Goal: Transaction & Acquisition: Purchase product/service

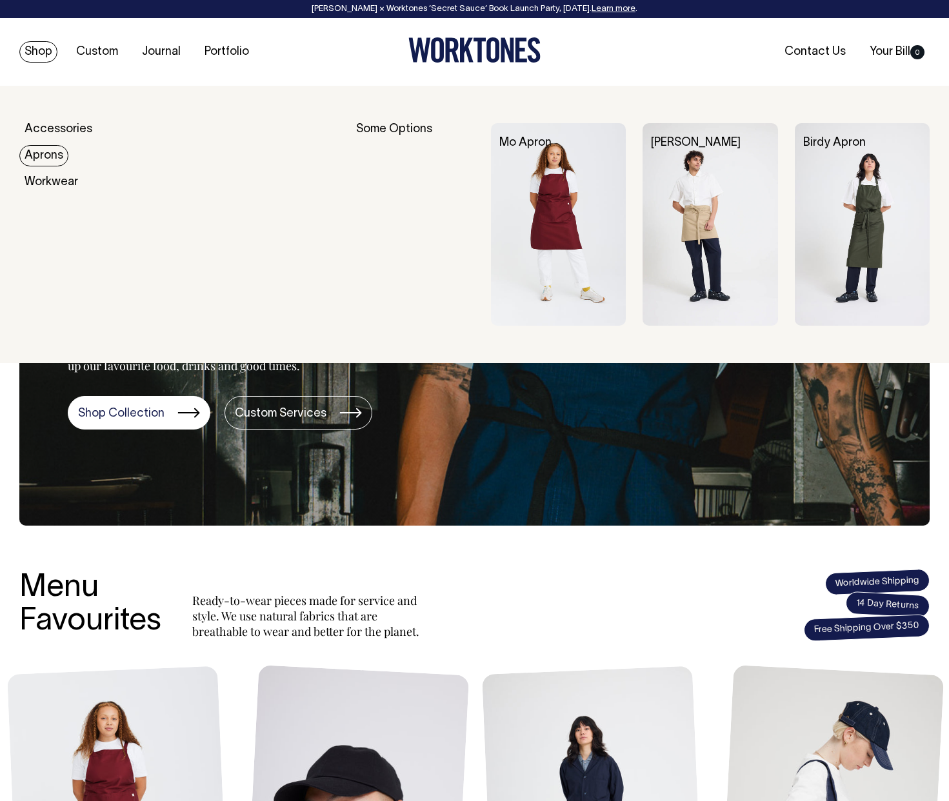
click at [35, 149] on link "Aprons" at bounding box center [43, 155] width 49 height 21
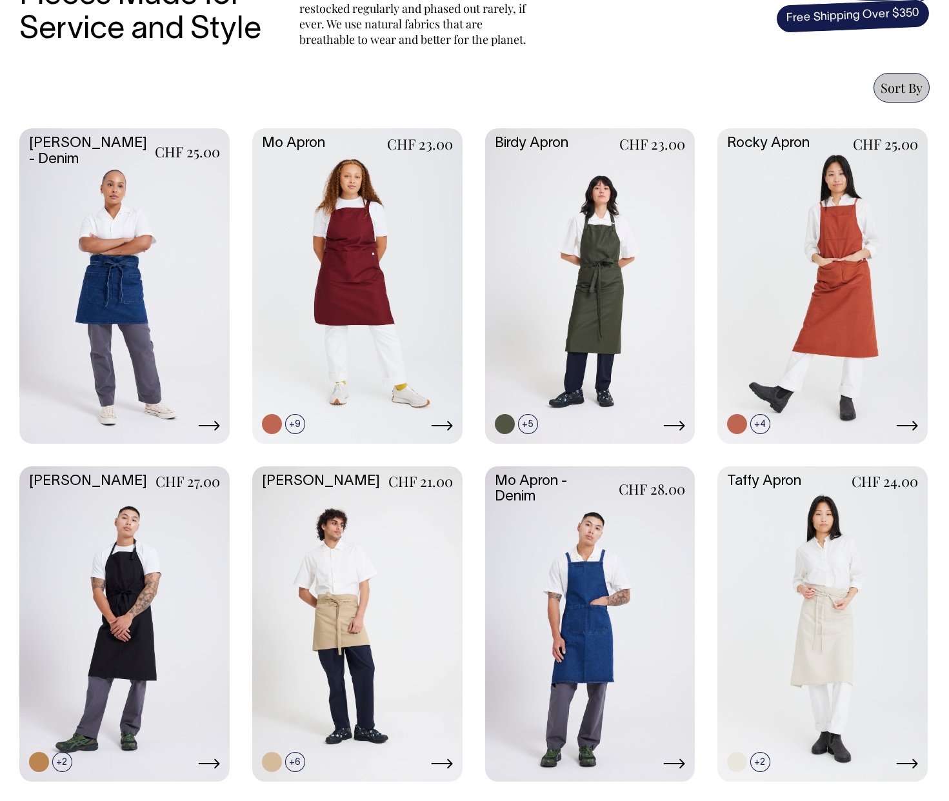
scroll to position [513, 0]
click at [407, 354] on link at bounding box center [357, 285] width 210 height 313
click at [799, 315] on link at bounding box center [823, 285] width 210 height 313
click at [323, 349] on link at bounding box center [357, 285] width 210 height 313
click at [360, 307] on link at bounding box center [357, 285] width 210 height 313
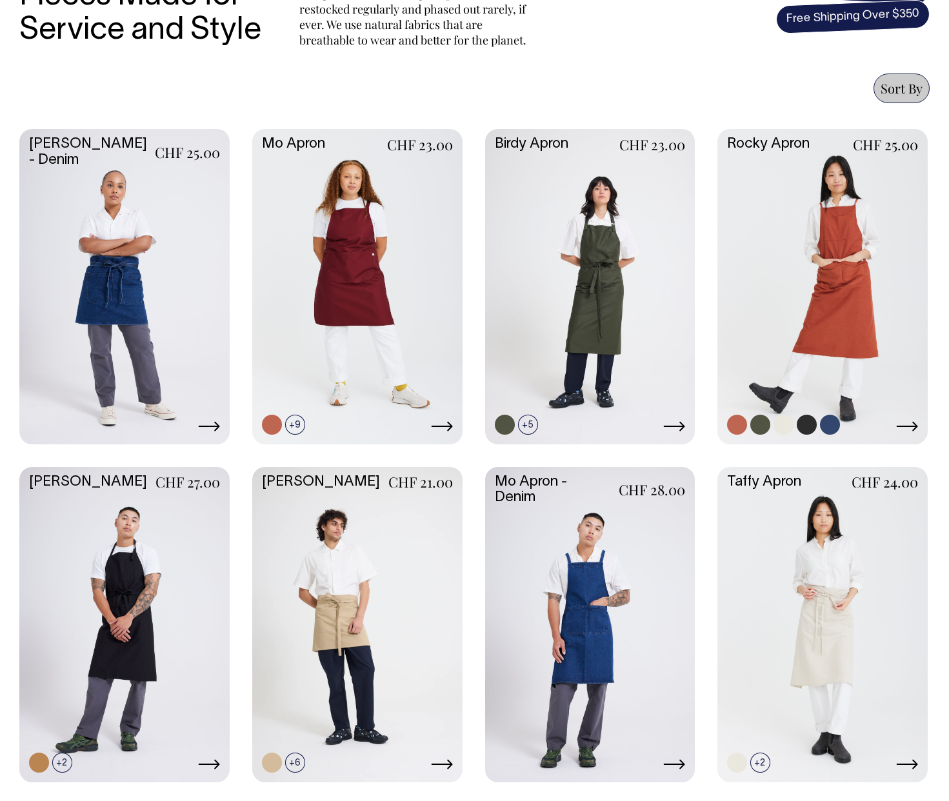
click at [772, 264] on link at bounding box center [823, 285] width 210 height 313
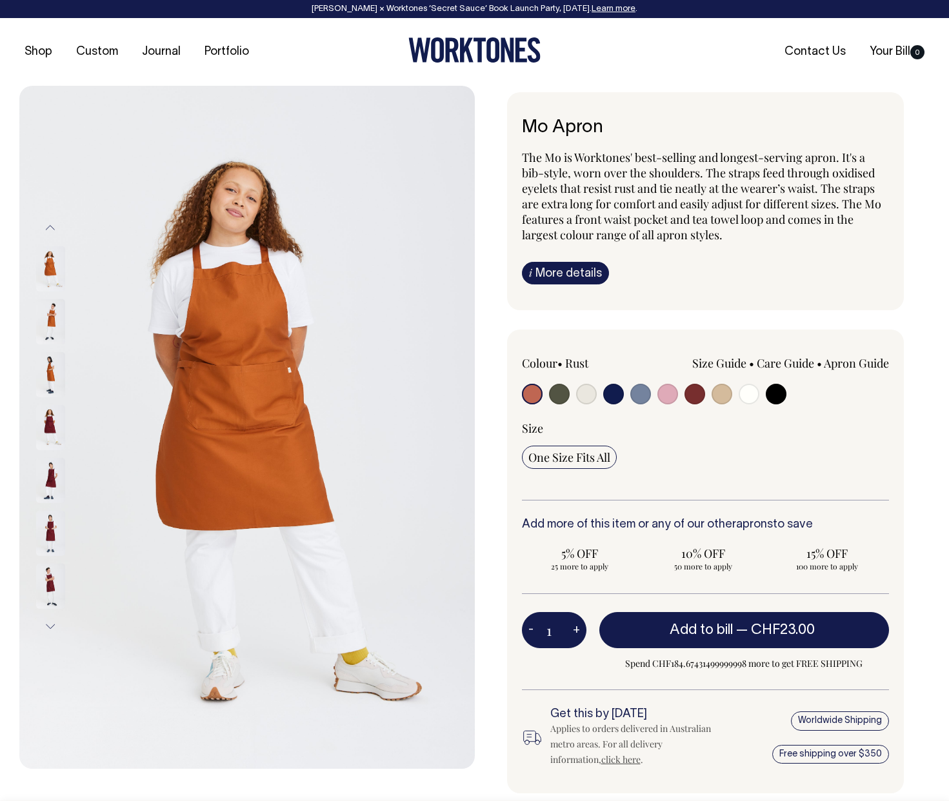
click at [383, 442] on img at bounding box center [247, 427] width 456 height 683
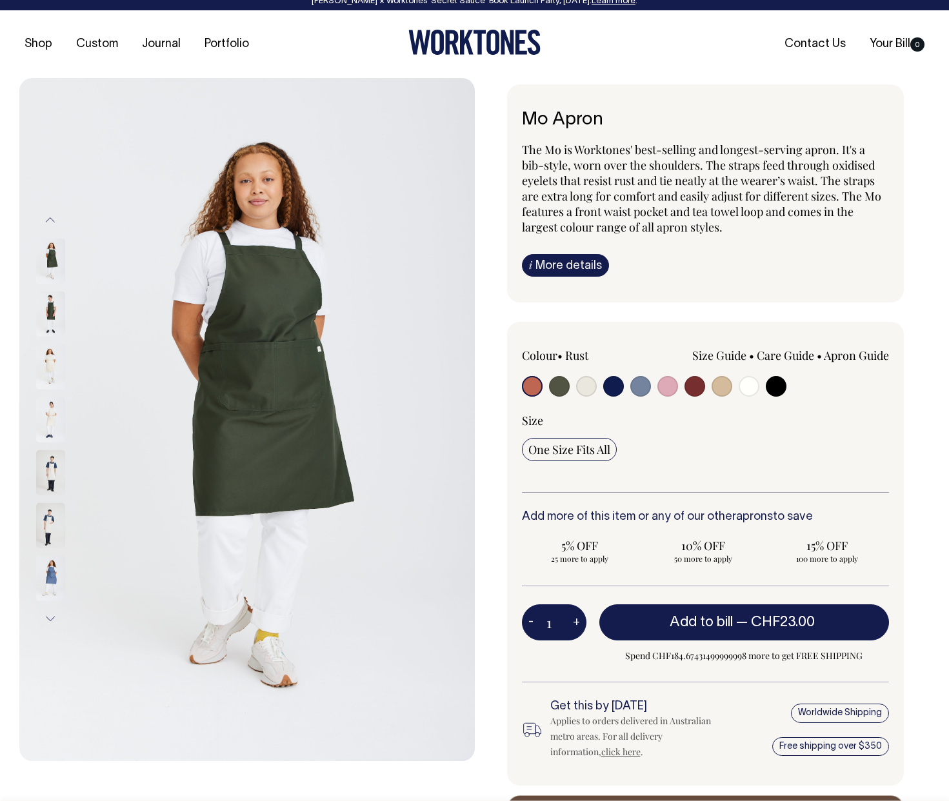
scroll to position [8, 0]
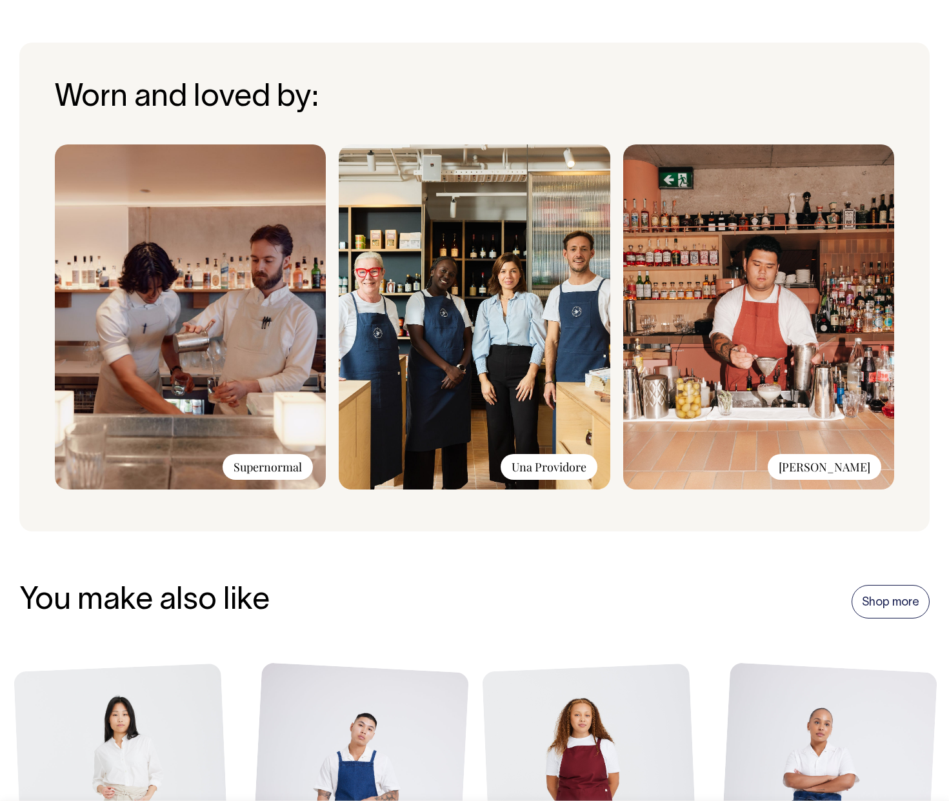
scroll to position [900, 0]
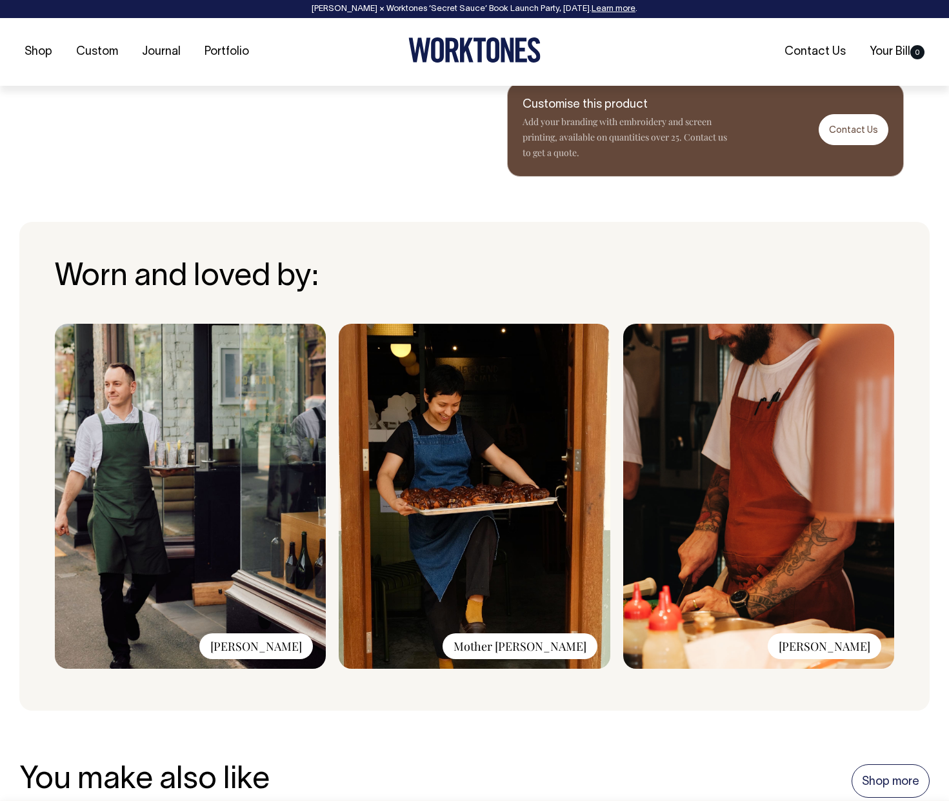
scroll to position [721, 0]
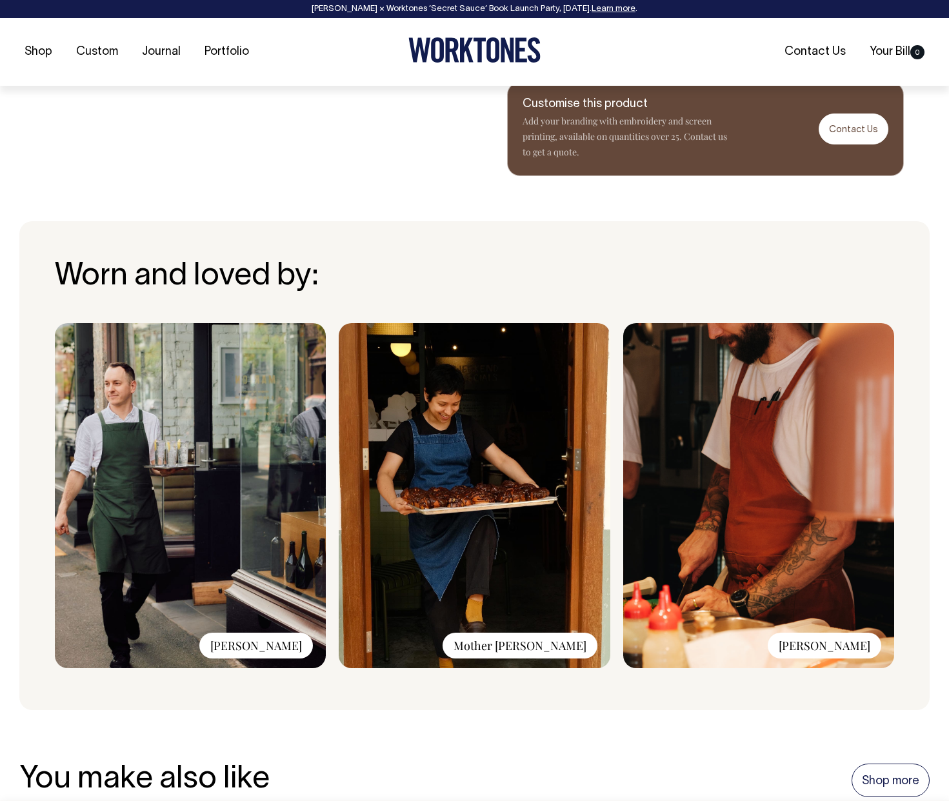
click at [798, 554] on img at bounding box center [758, 495] width 271 height 345
click at [532, 649] on div "Mother Dough" at bounding box center [520, 646] width 155 height 26
click at [509, 571] on img at bounding box center [474, 495] width 271 height 345
click at [184, 549] on img at bounding box center [190, 495] width 271 height 345
click at [751, 525] on img at bounding box center [758, 495] width 271 height 345
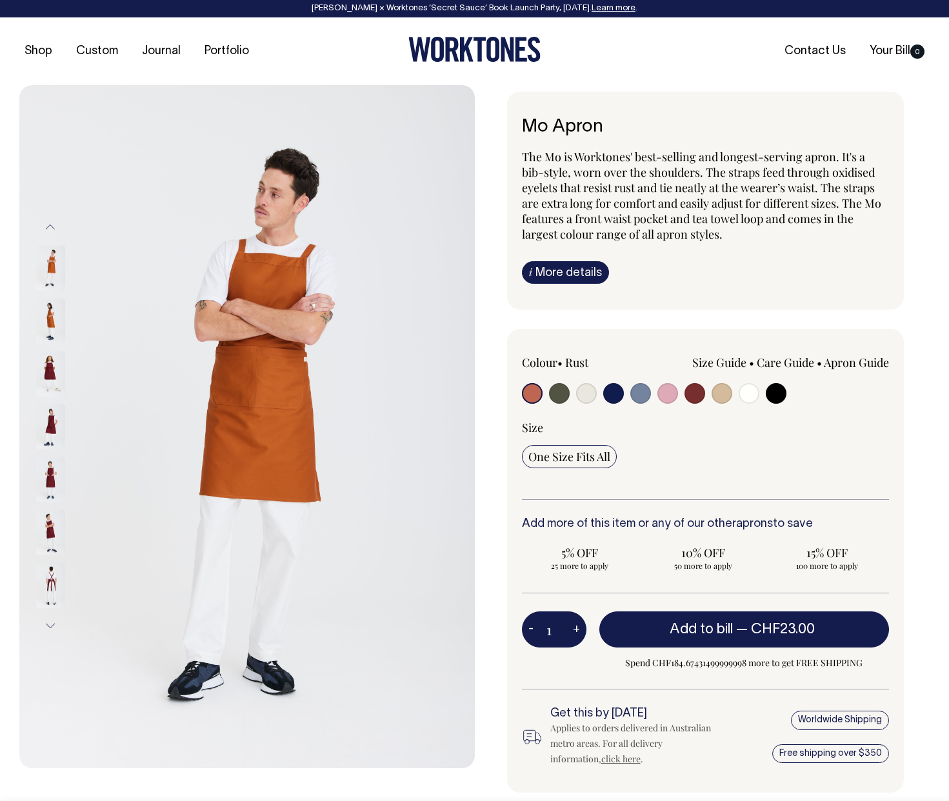
scroll to position [0, 0]
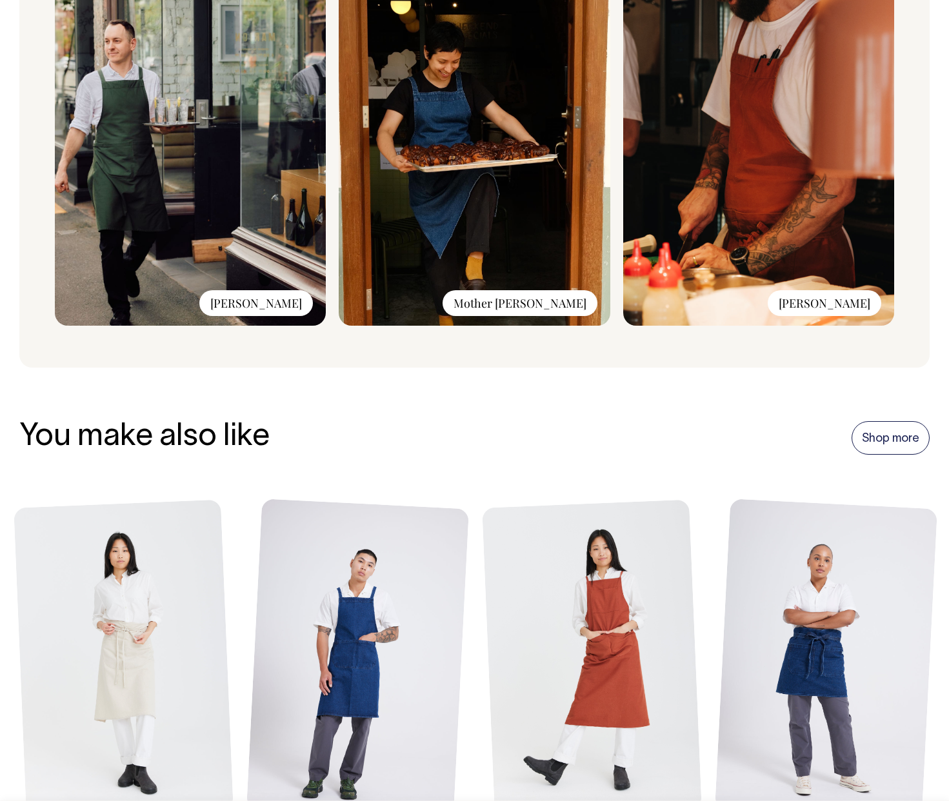
scroll to position [1063, 0]
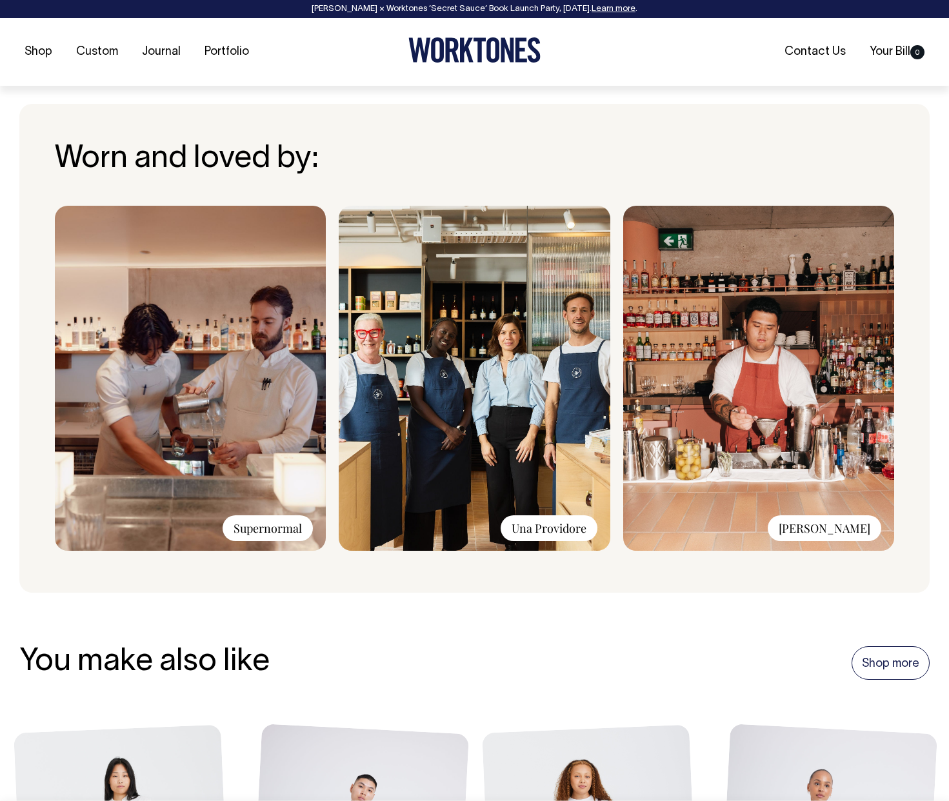
scroll to position [840, 0]
click at [545, 432] on img at bounding box center [474, 377] width 271 height 345
click at [535, 529] on div "Una Providore" at bounding box center [549, 528] width 97 height 26
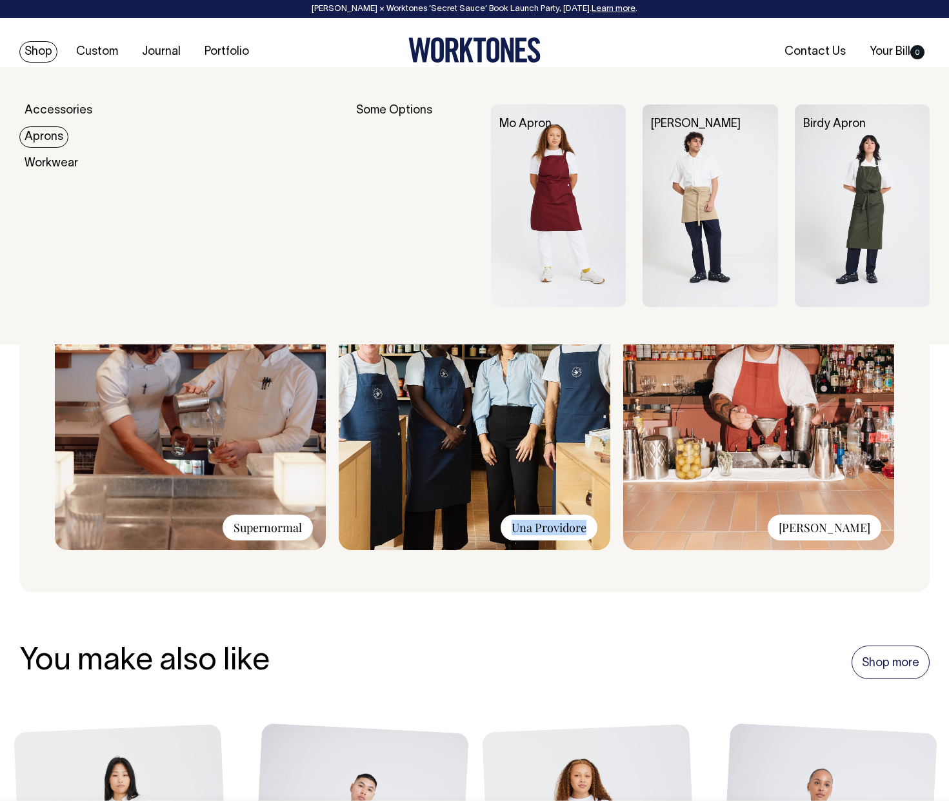
click at [54, 138] on link "Aprons" at bounding box center [43, 136] width 49 height 21
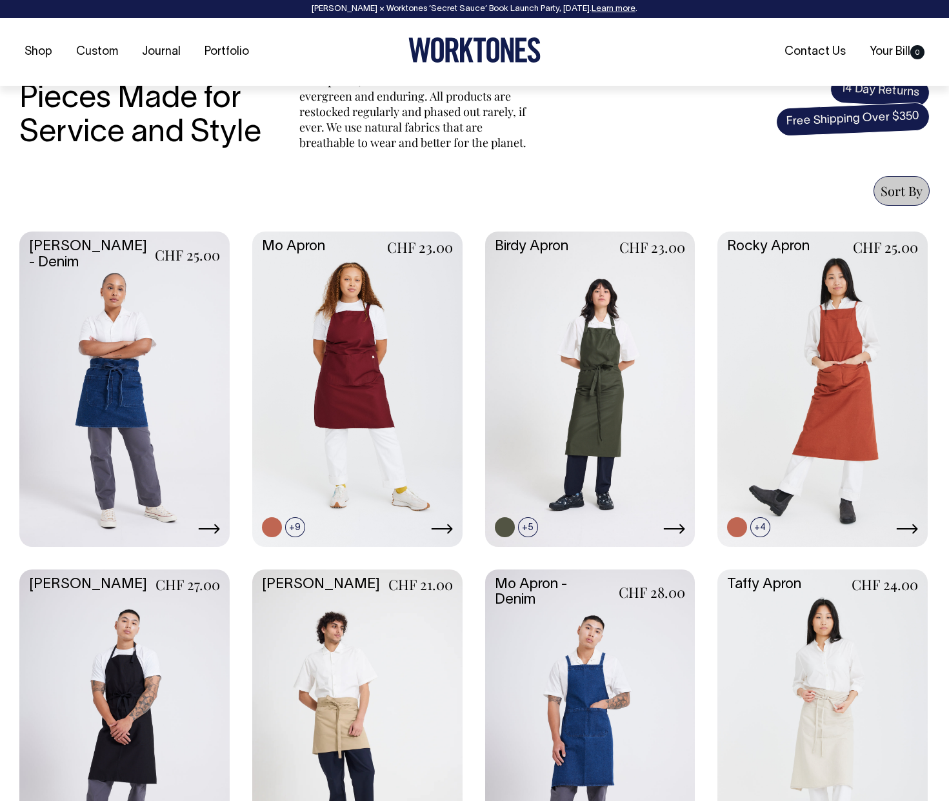
click at [532, 688] on link at bounding box center [590, 726] width 210 height 313
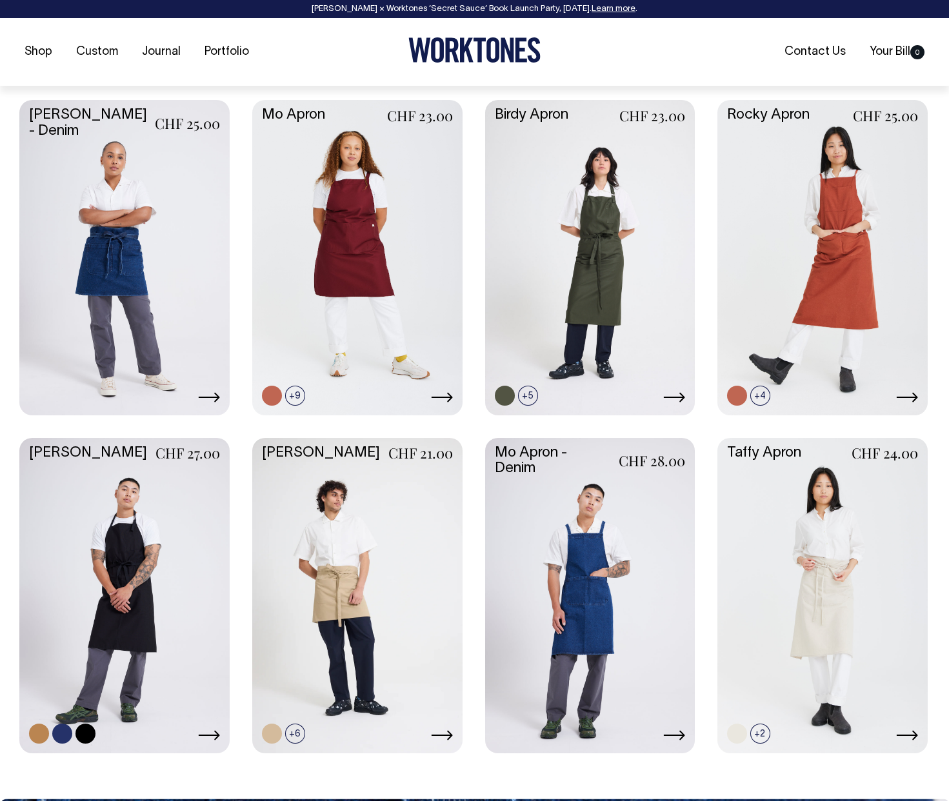
scroll to position [543, 0]
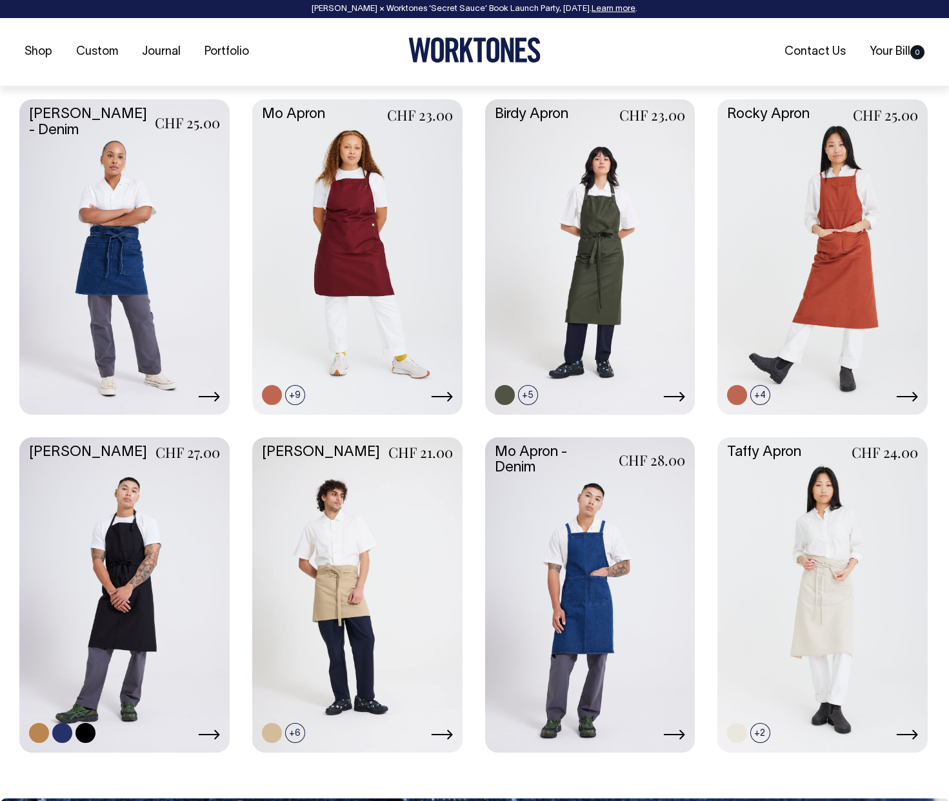
click at [92, 553] on link at bounding box center [124, 594] width 210 height 313
click at [576, 312] on link at bounding box center [590, 255] width 210 height 313
click at [791, 332] on link at bounding box center [823, 255] width 210 height 313
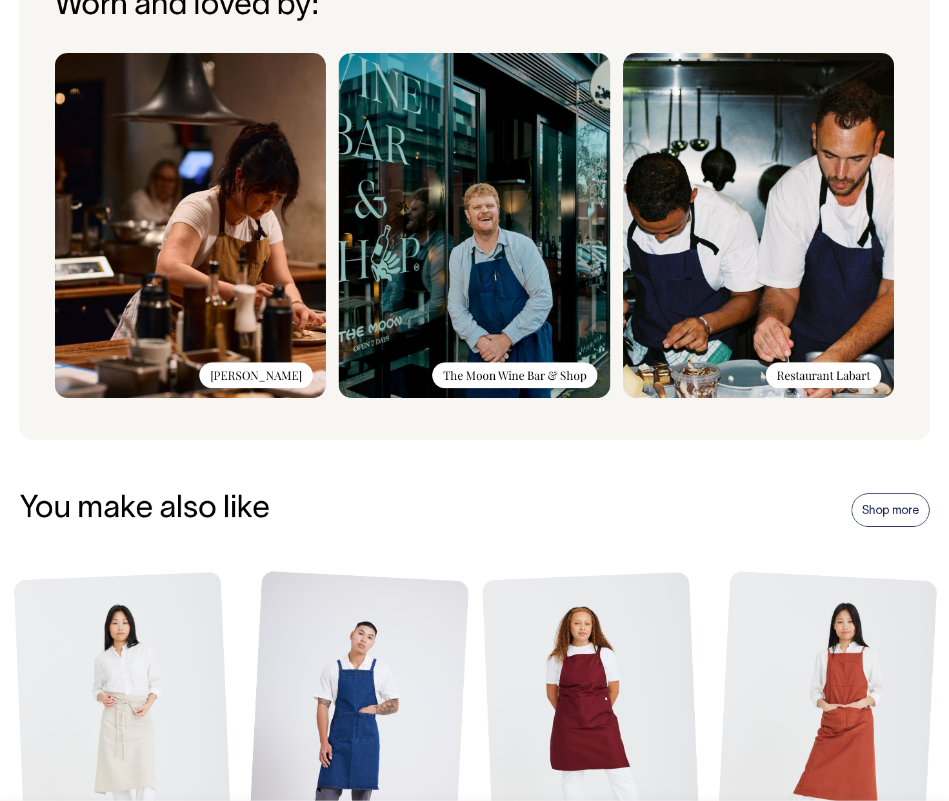
scroll to position [1022, 0]
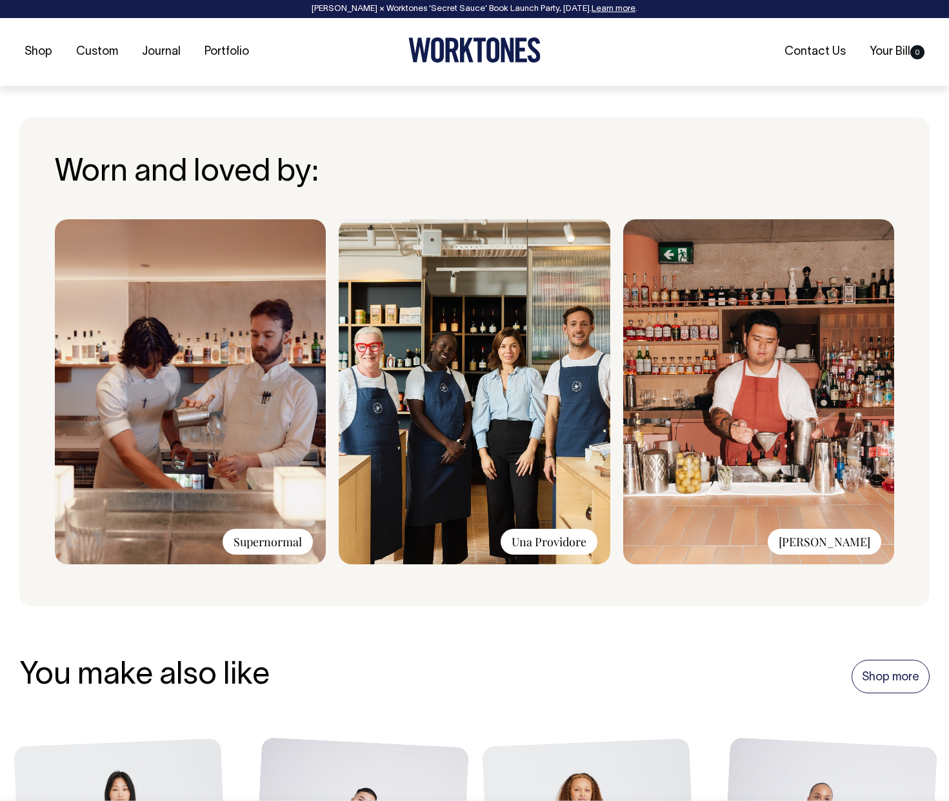
scroll to position [826, 0]
click at [523, 539] on div "Una Providore" at bounding box center [549, 542] width 97 height 26
copy div "Una Providore"
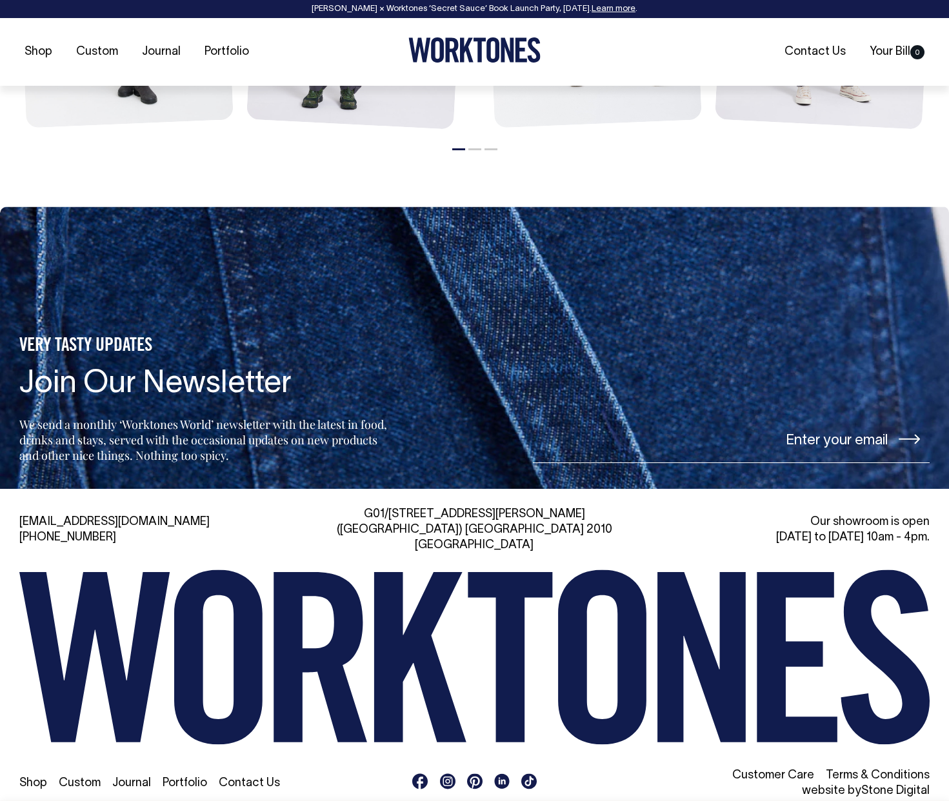
scroll to position [1755, 0]
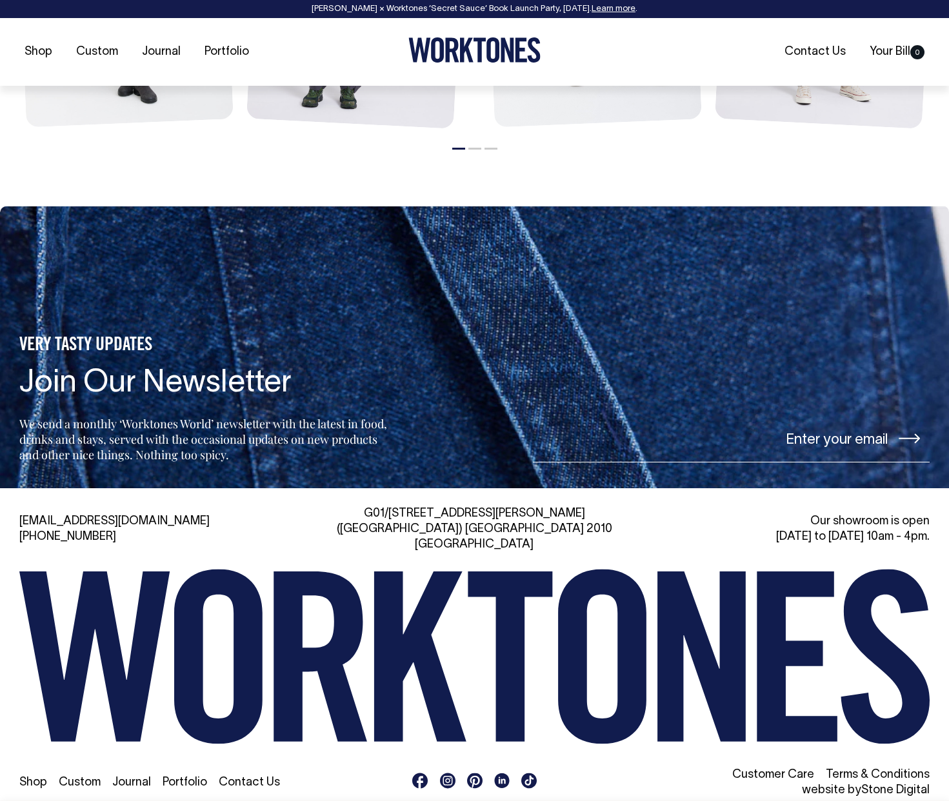
click at [452, 776] on icon at bounding box center [448, 781] width 10 height 10
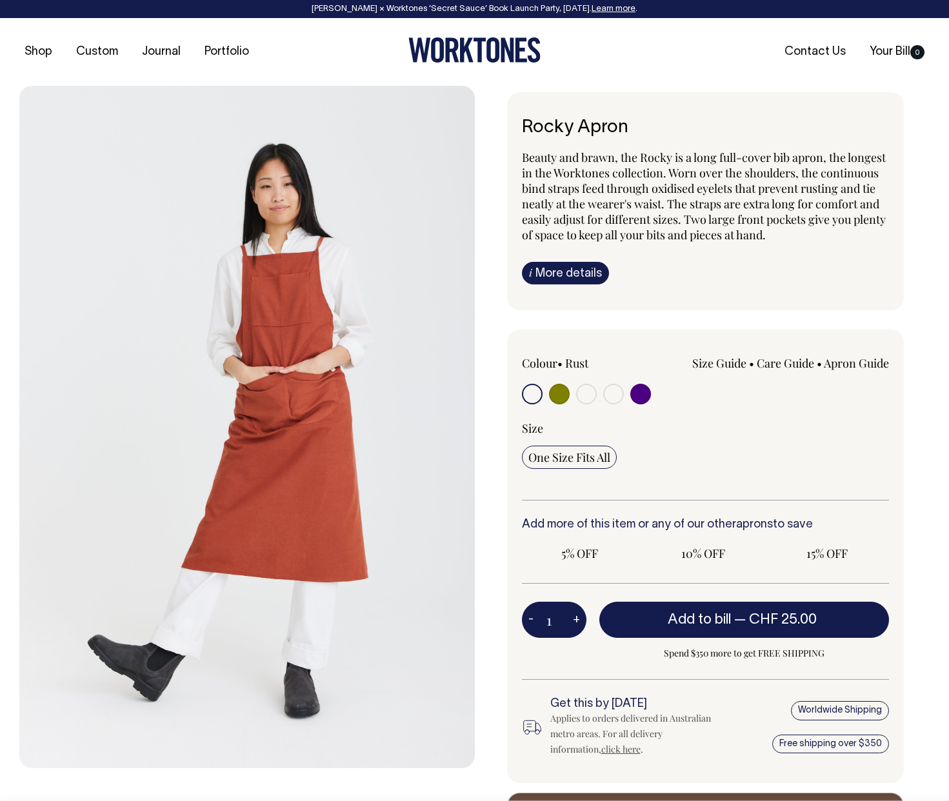
scroll to position [1745, 0]
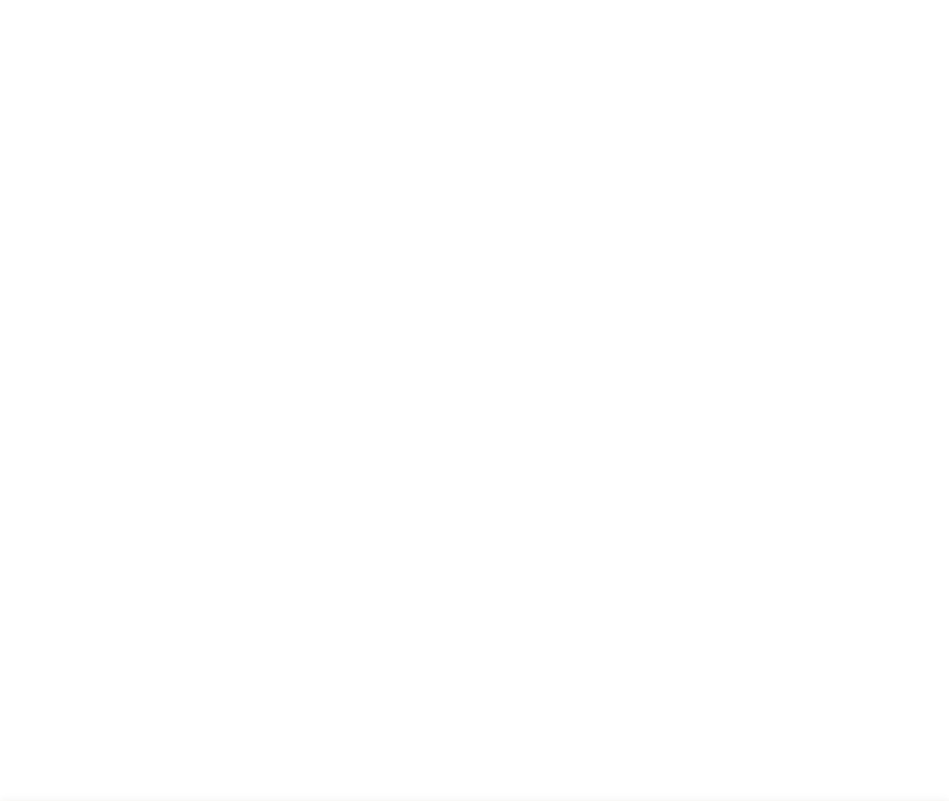
radio input "true"
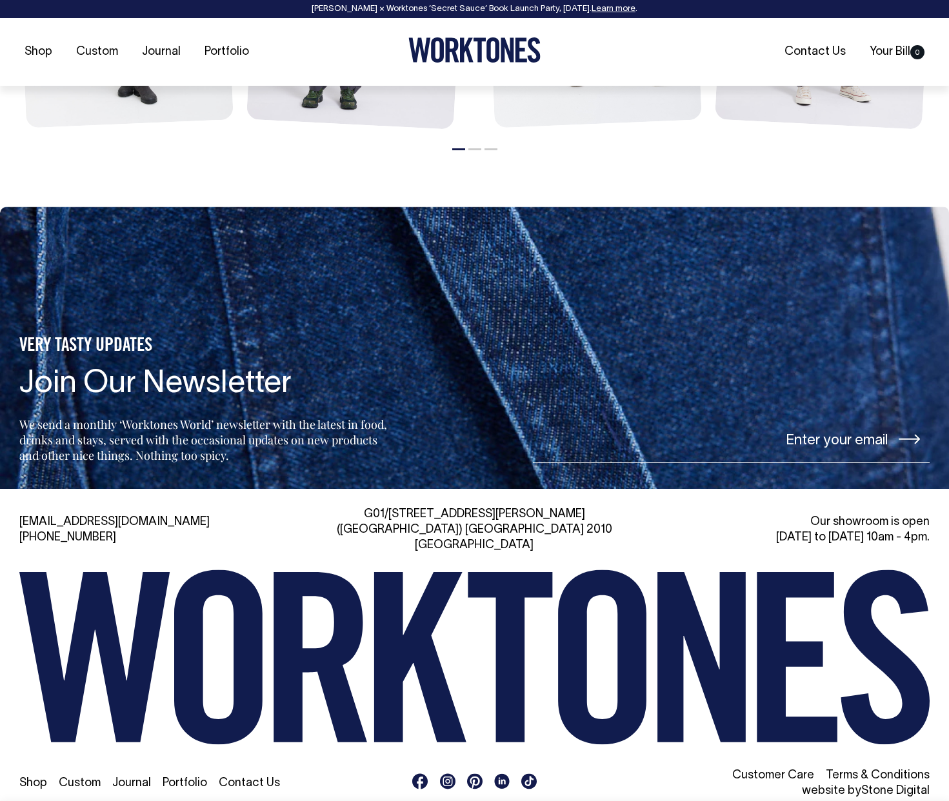
scroll to position [1755, 0]
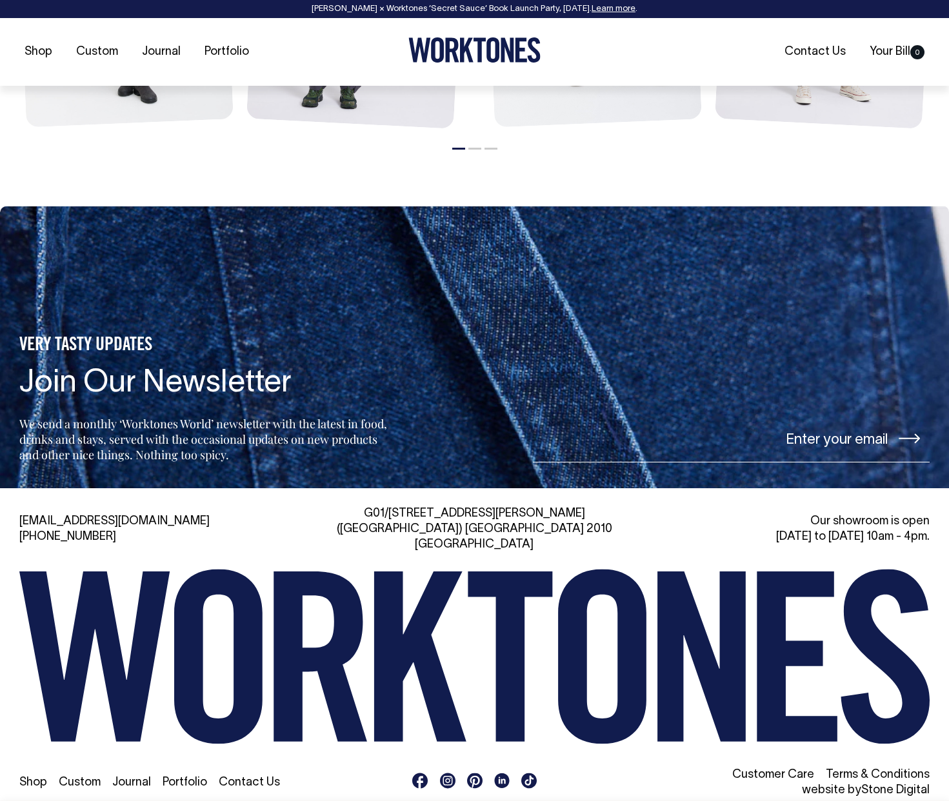
click at [473, 773] on icon at bounding box center [474, 781] width 15 height 16
